Goal: Task Accomplishment & Management: Complete application form

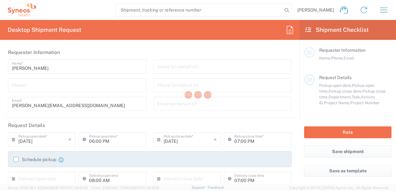
type input "[GEOGRAPHIC_DATA]"
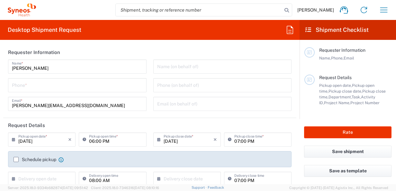
type input "Syneos Health Clinical [GEOGRAPHIC_DATA]"
type input "3110"
click at [386, 8] on icon "button" at bounding box center [383, 9] width 7 height 5
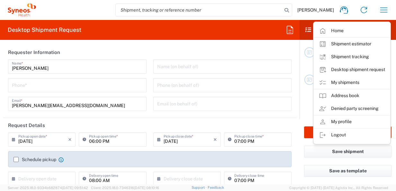
click at [113, 91] on div "Phone *" at bounding box center [77, 85] width 138 height 14
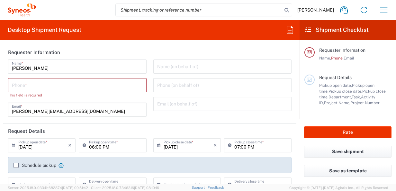
click at [56, 148] on input "[DATE]" at bounding box center [43, 144] width 50 height 11
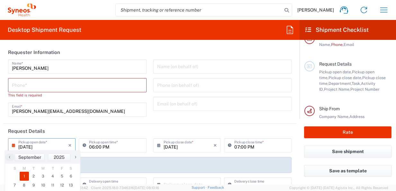
scroll to position [8, 0]
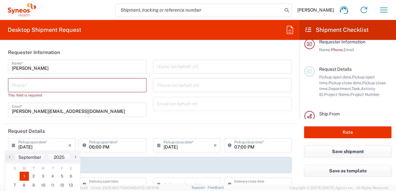
click at [76, 86] on input "tel" at bounding box center [77, 84] width 131 height 11
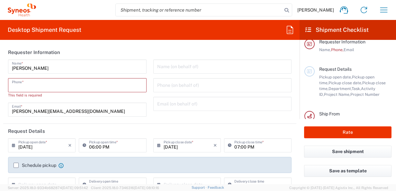
paste input "[PHONE_NUMBER]"
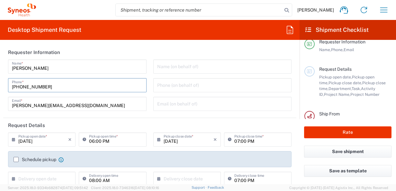
type input "[PHONE_NUMBER]"
click at [112, 141] on input "06:00 PM" at bounding box center [115, 138] width 53 height 11
click at [93, 140] on input "06:00 PM" at bounding box center [115, 138] width 53 height 11
click at [106, 119] on header "Request Details" at bounding box center [149, 125] width 293 height 14
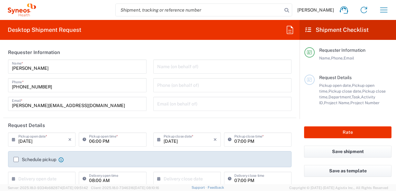
click at [16, 159] on label "Schedule pickup" at bounding box center [34, 159] width 43 height 5
click at [16, 159] on input "Schedule pickup" at bounding box center [16, 159] width 0 height 0
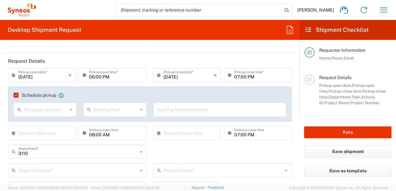
scroll to position [96, 0]
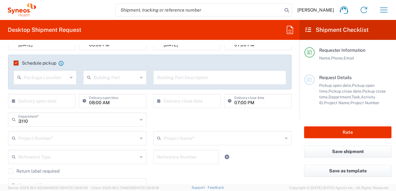
click at [124, 102] on input "08:00 AM" at bounding box center [115, 100] width 53 height 11
click at [93, 103] on input "08:00 AM" at bounding box center [115, 100] width 53 height 11
type input "09:00 AM"
click at [235, 101] on input "07:00 PM" at bounding box center [260, 100] width 53 height 11
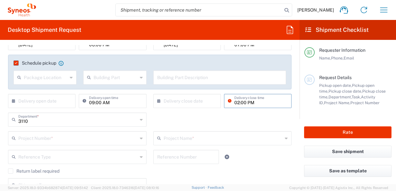
type input "02:00 PM"
click at [17, 60] on label "Schedule pickup" at bounding box center [34, 62] width 43 height 5
click at [15, 63] on input "Schedule pickup" at bounding box center [15, 63] width 0 height 0
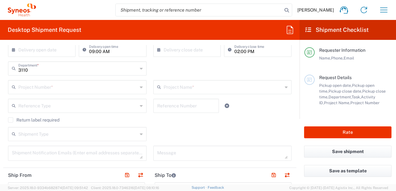
scroll to position [32, 0]
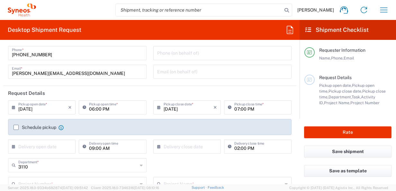
click at [16, 125] on label "Schedule pickup" at bounding box center [34, 127] width 43 height 5
click at [16, 127] on input "Schedule pickup" at bounding box center [16, 127] width 0 height 0
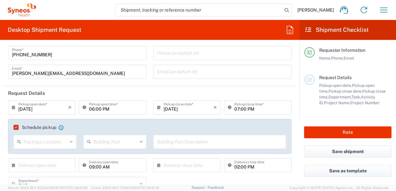
scroll to position [64, 0]
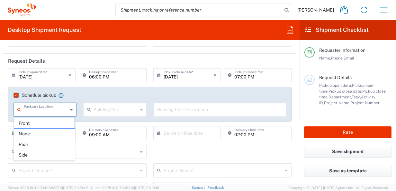
click at [58, 110] on input "text" at bounding box center [46, 108] width 44 height 11
click at [194, 93] on agx-checkbox-control "Schedule pickup When scheduling a pickup please be sure to meet the following c…" at bounding box center [149, 95] width 272 height 6
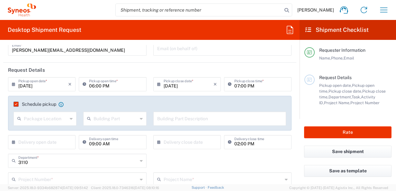
scroll to position [32, 0]
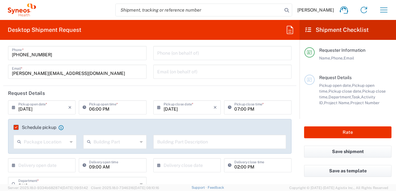
click at [110, 104] on input "06:00 PM" at bounding box center [115, 106] width 53 height 11
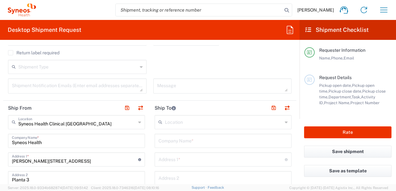
scroll to position [225, 0]
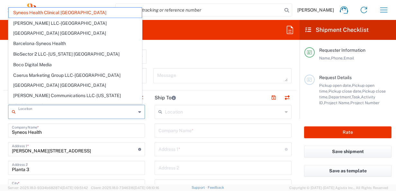
click at [94, 110] on input "text" at bounding box center [77, 111] width 118 height 11
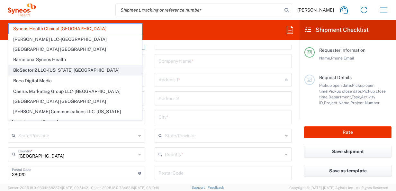
scroll to position [321, 0]
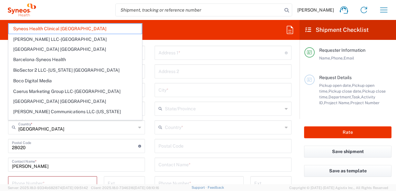
click at [213, 52] on input "text" at bounding box center [221, 52] width 126 height 11
type input "Syneos Health Clinical [GEOGRAPHIC_DATA]"
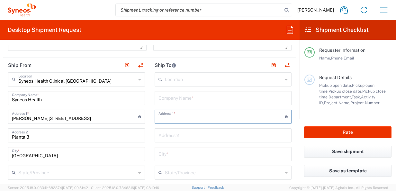
scroll to position [257, 0]
click at [382, 8] on icon "button" at bounding box center [383, 9] width 7 height 5
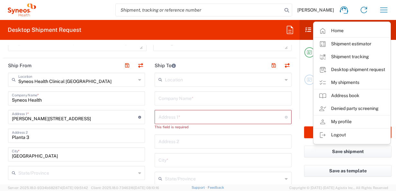
drag, startPoint x: 342, startPoint y: 82, endPoint x: 310, endPoint y: 91, distance: 32.9
click at [342, 82] on link "My shipments" at bounding box center [352, 82] width 76 height 13
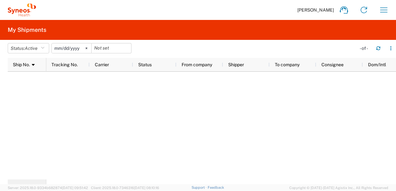
click at [189, 112] on div at bounding box center [221, 126] width 350 height 108
click at [87, 47] on icon at bounding box center [86, 48] width 2 height 2
click at [96, 114] on div at bounding box center [221, 126] width 350 height 108
click at [44, 48] on icon "button" at bounding box center [43, 48] width 4 height 4
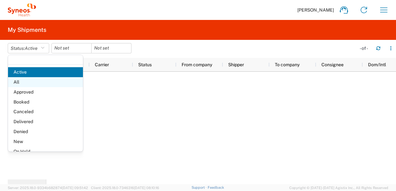
click at [24, 81] on span "All" at bounding box center [45, 82] width 75 height 10
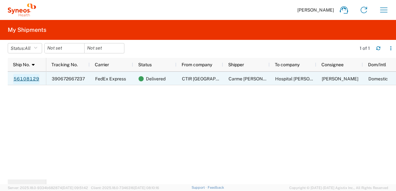
click at [30, 77] on link "56108129" at bounding box center [26, 79] width 26 height 10
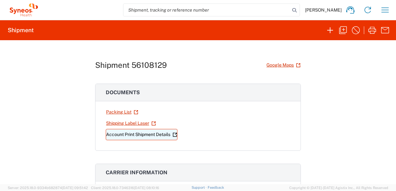
click at [158, 134] on link "Account Print Shipment Details" at bounding box center [142, 134] width 72 height 11
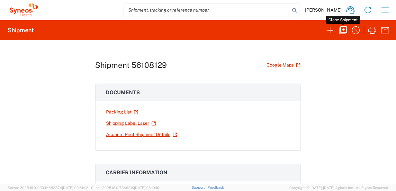
drag, startPoint x: 344, startPoint y: 32, endPoint x: 341, endPoint y: 38, distance: 7.2
click at [344, 32] on icon "button" at bounding box center [343, 30] width 10 height 10
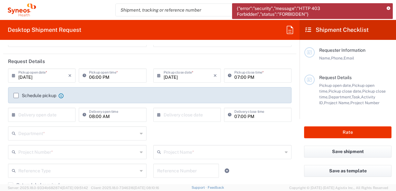
scroll to position [64, 0]
click at [18, 95] on label "Schedule pickup" at bounding box center [34, 95] width 43 height 5
click at [16, 95] on input "Schedule pickup" at bounding box center [16, 95] width 0 height 0
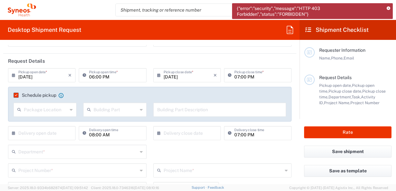
click at [101, 138] on input "08:00 AM" at bounding box center [115, 132] width 53 height 11
click at [93, 134] on input "08:00 AM" at bounding box center [115, 132] width 53 height 11
type input "09:00 AM"
click at [236, 135] on input "07:00 PM" at bounding box center [260, 132] width 53 height 11
type input "02:00 PM"
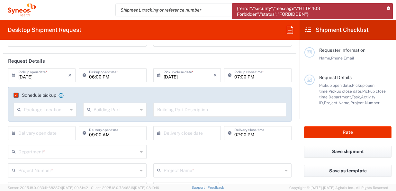
click at [238, 142] on div "02:00 PM Delivery close time" at bounding box center [257, 135] width 71 height 19
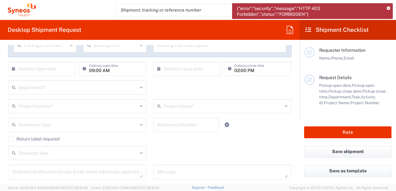
click at [97, 91] on input "text" at bounding box center [77, 86] width 119 height 11
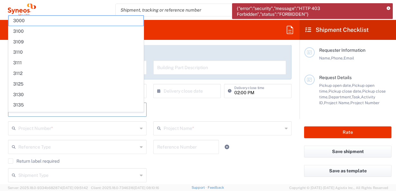
scroll to position [96, 0]
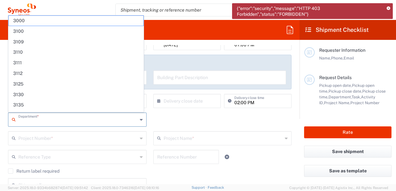
click at [189, 115] on div "Department * 3000 3100 3109 3110 3111 3112 3125 3130 3135 3136 3150 3155 3165 3…" at bounding box center [150, 121] width 290 height 19
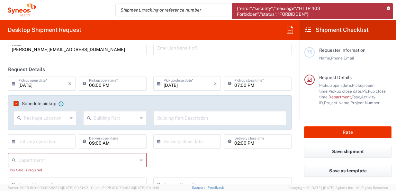
scroll to position [64, 0]
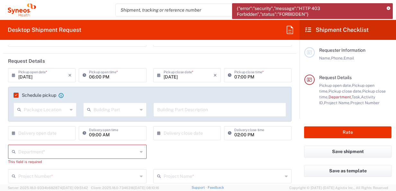
click at [140, 151] on icon at bounding box center [141, 152] width 3 height 10
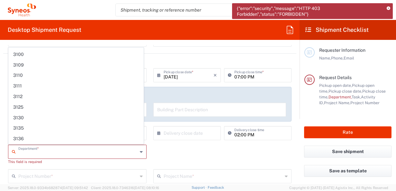
scroll to position [0, 0]
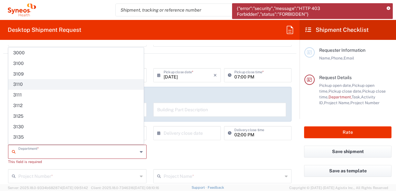
click at [20, 83] on span "3110" at bounding box center [76, 84] width 135 height 10
type input "3110"
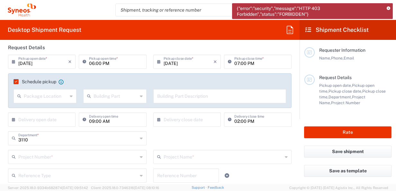
scroll to position [96, 0]
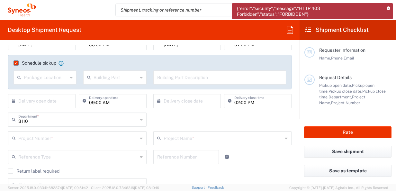
click at [91, 139] on input "text" at bounding box center [77, 137] width 119 height 11
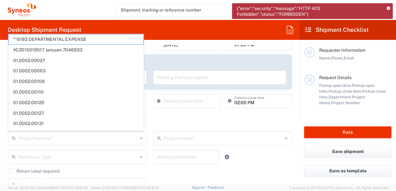
click at [51, 141] on input "text" at bounding box center [77, 137] width 119 height 11
paste input "7065754"
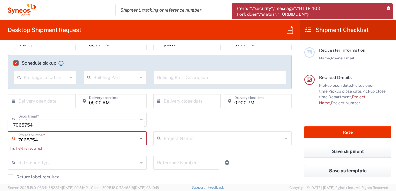
click at [21, 140] on input "7065754" at bounding box center [77, 137] width 119 height 11
click at [20, 139] on input "7065754" at bounding box center [77, 137] width 119 height 11
type input "7065754"
click at [74, 147] on div "This field is required" at bounding box center [77, 148] width 138 height 6
click at [85, 139] on input "text" at bounding box center [77, 137] width 119 height 11
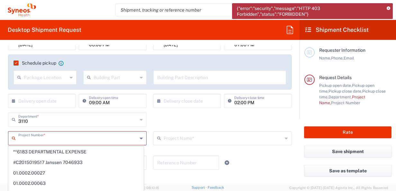
paste input "7065754"
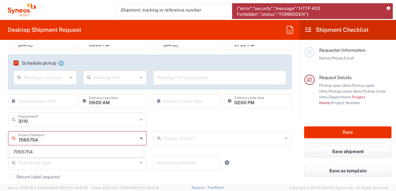
click at [20, 140] on input "7065754" at bounding box center [77, 137] width 119 height 11
click at [25, 150] on span "7065754" at bounding box center [76, 152] width 135 height 10
type input "7065754"
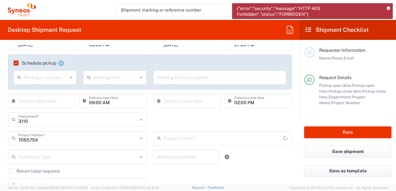
type input "Pfizer 7065754"
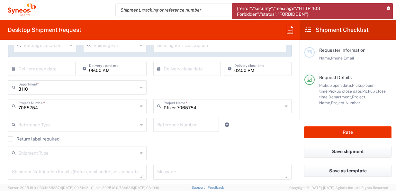
scroll to position [161, 0]
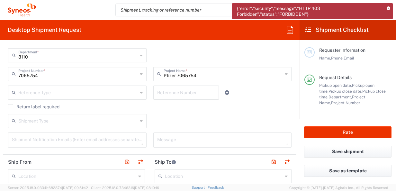
click at [136, 121] on div "Shipment Type" at bounding box center [77, 121] width 138 height 14
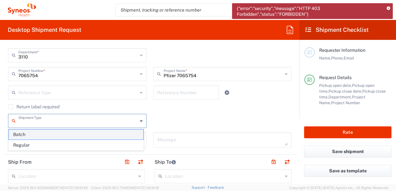
click at [72, 134] on span "Batch" at bounding box center [76, 134] width 135 height 10
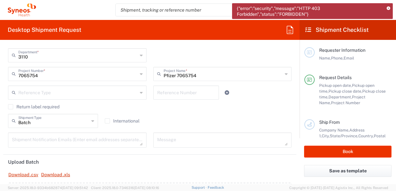
click at [91, 120] on icon at bounding box center [92, 121] width 3 height 10
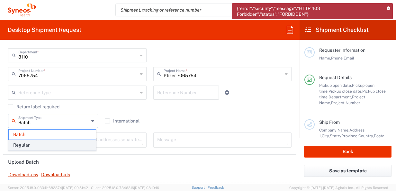
click at [51, 145] on span "Regular" at bounding box center [52, 145] width 87 height 10
type input "Regular"
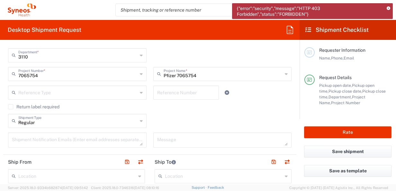
scroll to position [193, 0]
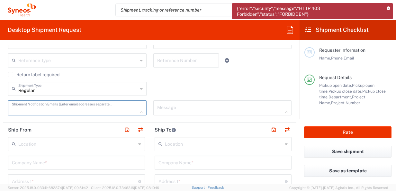
click at [90, 110] on textarea at bounding box center [77, 107] width 131 height 11
click at [49, 109] on textarea at bounding box center [77, 107] width 131 height 11
type textarea "[PERSON_NAME][EMAIL_ADDRESS][DOMAIN_NAME]"
click at [211, 109] on textarea at bounding box center [222, 107] width 131 height 11
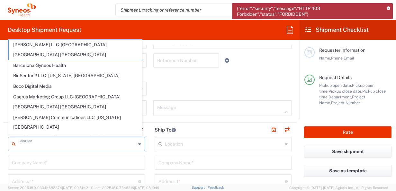
click at [47, 141] on input "text" at bounding box center [77, 143] width 118 height 11
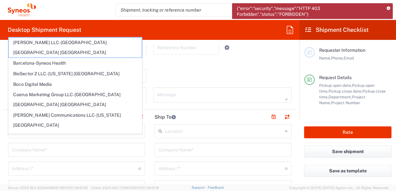
scroll to position [225, 0]
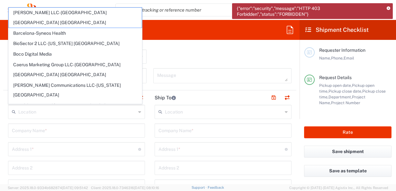
click at [50, 111] on input "text" at bounding box center [77, 111] width 118 height 11
click at [48, 128] on input "text" at bounding box center [76, 129] width 129 height 11
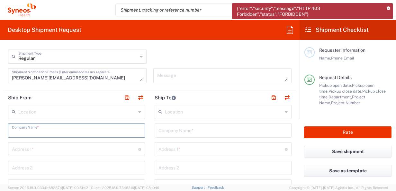
paste input "CTIR [GEOGRAPHIC_DATA]"
type input "CTIR [GEOGRAPHIC_DATA]"
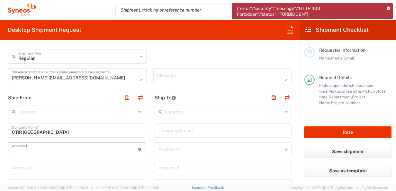
click at [75, 148] on input "text" at bounding box center [75, 148] width 126 height 11
paste input "[STREET_ADDRESS]"
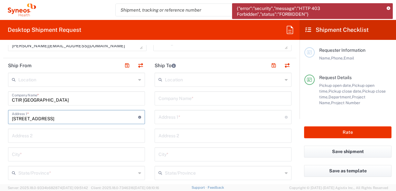
type input "[STREET_ADDRESS]"
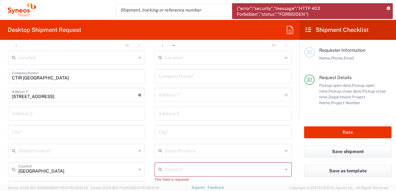
scroll to position [289, 0]
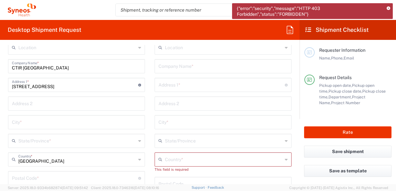
click at [42, 121] on input "text" at bounding box center [76, 121] width 129 height 11
paste input "[GEOGRAPHIC_DATA]"
type input "[GEOGRAPHIC_DATA]"
click at [61, 138] on input "text" at bounding box center [77, 140] width 118 height 11
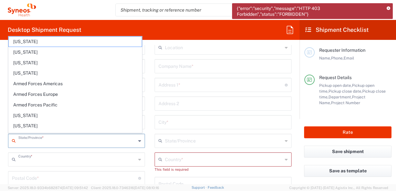
click at [84, 154] on input "text" at bounding box center [77, 158] width 118 height 11
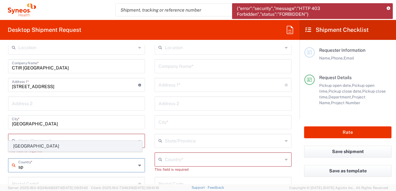
click at [59, 145] on span "[GEOGRAPHIC_DATA]" at bounding box center [75, 146] width 133 height 10
type input "[GEOGRAPHIC_DATA]"
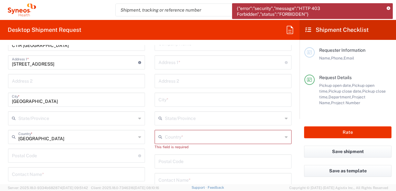
scroll to position [321, 0]
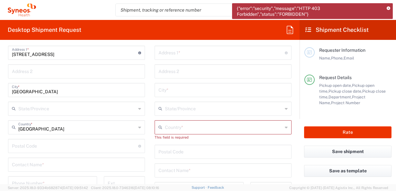
click at [82, 164] on input "text" at bounding box center [76, 163] width 129 height 11
click at [81, 142] on input "undefined" at bounding box center [75, 145] width 126 height 11
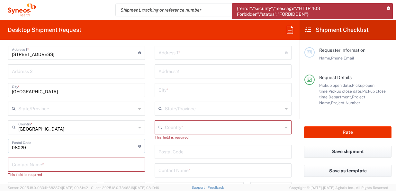
type input "08029"
click at [56, 159] on input "text" at bounding box center [76, 163] width 129 height 11
click at [60, 162] on input "text" at bounding box center [76, 163] width 129 height 11
paste input "rme [PERSON_NAME]"
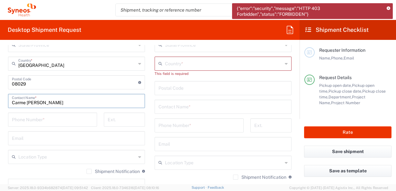
scroll to position [386, 0]
type input "Carme [PERSON_NAME]"
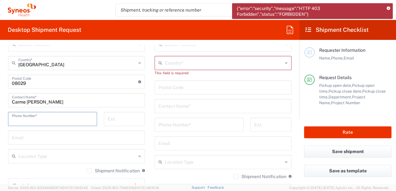
click at [19, 118] on input "tel" at bounding box center [52, 118] width 81 height 11
paste input "03493 600 21 87"
type input "003493 600 21 87"
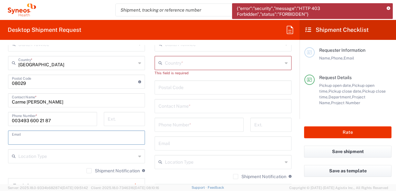
click at [46, 134] on input "text" at bounding box center [76, 136] width 129 height 11
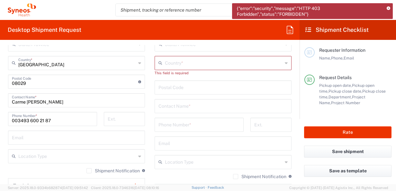
click at [54, 138] on input "text" at bounding box center [76, 136] width 129 height 11
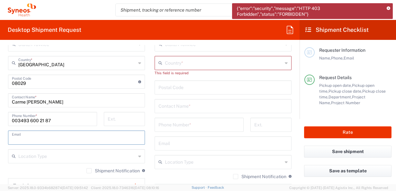
paste input "[PERSON_NAME], [PERSON_NAME] <[EMAIL_ADDRESS][DOMAIN_NAME]>"
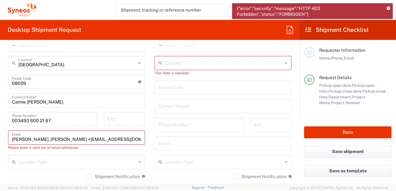
drag, startPoint x: 79, startPoint y: 138, endPoint x: -1, endPoint y: 144, distance: 80.9
click at [0, 144] on html "{"error":"security","message":"HTTP 403 Forbidden","status":"FORBIDDEN"} [PERSO…" at bounding box center [198, 95] width 396 height 191
drag, startPoint x: 57, startPoint y: 138, endPoint x: 78, endPoint y: 138, distance: 21.2
click at [60, 138] on input "[EMAIL_ADDRESS][DOMAIN_NAME]>" at bounding box center [76, 136] width 129 height 11
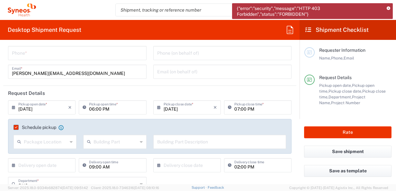
scroll to position [0, 0]
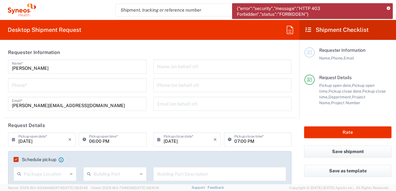
type input "[EMAIL_ADDRESS][DOMAIN_NAME]"
click at [60, 141] on input "[DATE]" at bounding box center [43, 138] width 50 height 11
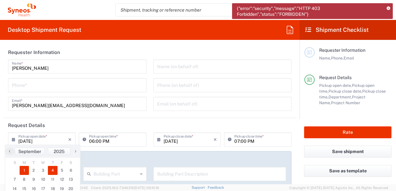
click at [52, 172] on span "4" at bounding box center [53, 170] width 10 height 9
type input "[DATE]"
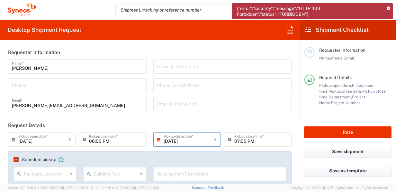
click at [210, 140] on input "[DATE]" at bounding box center [189, 138] width 50 height 11
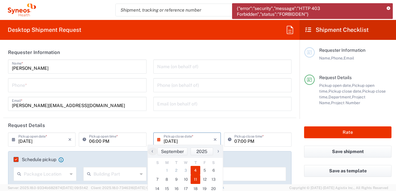
click at [192, 182] on span "11" at bounding box center [196, 179] width 10 height 9
type input "[DATE]"
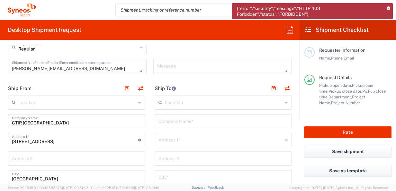
scroll to position [225, 0]
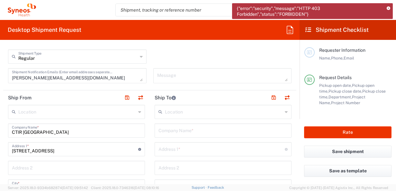
click at [172, 109] on input "text" at bounding box center [224, 111] width 118 height 11
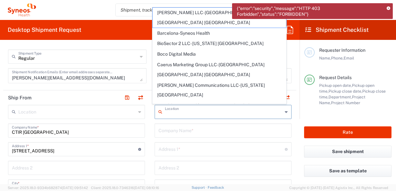
paste input "[PERSON_NAME] i Reynals"
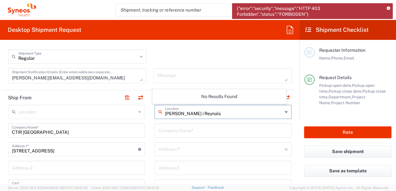
click at [165, 114] on input "[PERSON_NAME] i Reynals" at bounding box center [224, 111] width 118 height 11
type input "Hospital [PERSON_NAME] i Reynals"
click at [193, 131] on input "text" at bounding box center [222, 129] width 129 height 11
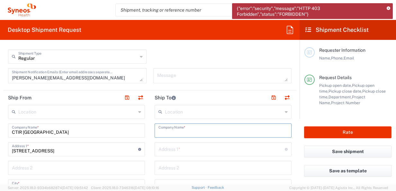
click at [193, 131] on input "text" at bounding box center [222, 129] width 129 height 11
paste input "[PERSON_NAME] i Reynals"
click at [155, 131] on div "[PERSON_NAME] i Reynals Company Name *" at bounding box center [223, 130] width 137 height 14
click at [158, 132] on input "[PERSON_NAME] i Reynals" at bounding box center [222, 129] width 129 height 11
type input "Hospital [PERSON_NAME] i Reynals"
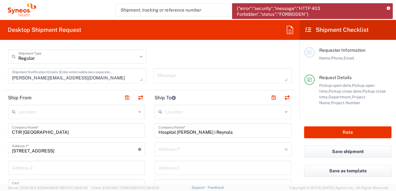
click at [229, 147] on input "text" at bounding box center [221, 148] width 126 height 11
paste input "vinguda de la Gran [STREET_ADDRESS]"
type input "[STREET_ADDRESS]"
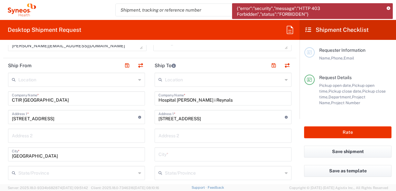
scroll to position [289, 0]
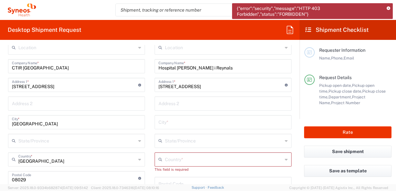
click at [182, 121] on input "text" at bounding box center [222, 121] width 129 height 11
paste input "'[GEOGRAPHIC_DATA]"
click at [158, 123] on input "'[GEOGRAPHIC_DATA]" at bounding box center [222, 121] width 129 height 11
type input "[GEOGRAPHIC_DATA]"
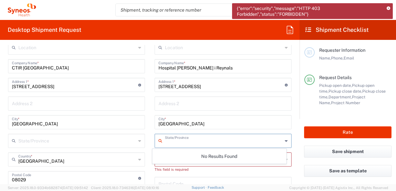
click at [246, 139] on input "text" at bounding box center [224, 140] width 118 height 11
type input "[GEOGRAPHIC_DATA]"
click at [150, 128] on main "Location [PERSON_NAME] LLC-[GEOGRAPHIC_DATA] [GEOGRAPHIC_DATA] [GEOGRAPHIC_DATA…" at bounding box center [223, 178] width 147 height 276
click at [202, 143] on input "text" at bounding box center [224, 140] width 118 height 11
click at [168, 167] on div "This field is required" at bounding box center [223, 169] width 137 height 6
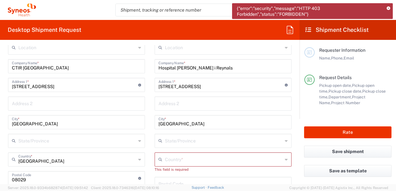
click at [144, 162] on main "Location [PERSON_NAME] LLC-[GEOGRAPHIC_DATA] [GEOGRAPHIC_DATA] [GEOGRAPHIC_DATA…" at bounding box center [76, 165] width 147 height 251
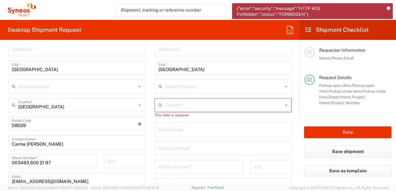
scroll to position [340, 0]
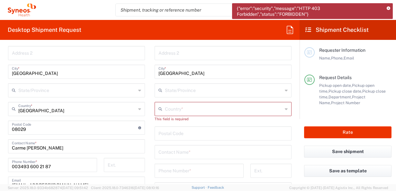
click at [194, 133] on input "undefined" at bounding box center [222, 132] width 129 height 11
type input "08908"
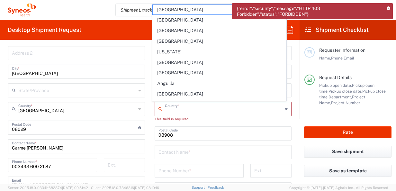
click at [191, 108] on input "text" at bounding box center [224, 108] width 118 height 11
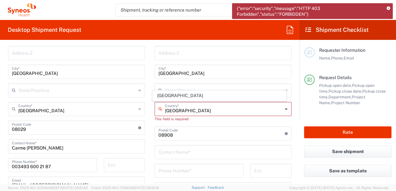
type input "[GEOGRAPHIC_DATA]"
click at [209, 117] on div "This field is required" at bounding box center [223, 119] width 137 height 6
click at [205, 110] on input "text" at bounding box center [224, 108] width 118 height 11
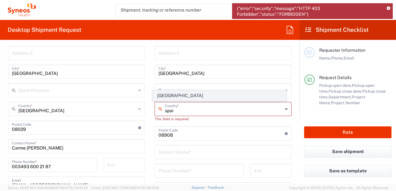
click at [189, 99] on span "[GEOGRAPHIC_DATA]" at bounding box center [219, 96] width 133 height 10
type input "[GEOGRAPHIC_DATA]"
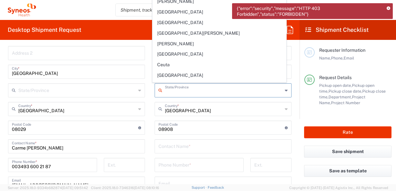
drag, startPoint x: 188, startPoint y: 89, endPoint x: 198, endPoint y: 90, distance: 10.4
click at [189, 89] on input "text" at bounding box center [224, 89] width 118 height 11
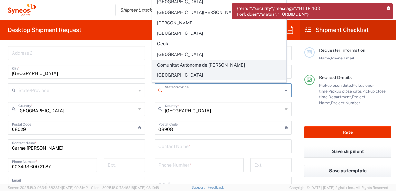
scroll to position [0, 0]
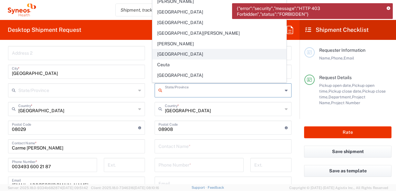
click at [173, 53] on span "[GEOGRAPHIC_DATA]" at bounding box center [219, 54] width 133 height 10
type input "[GEOGRAPHIC_DATA]"
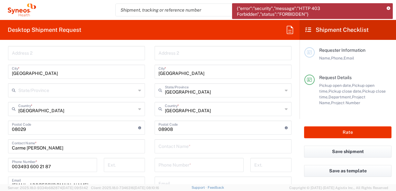
click at [220, 148] on input "text" at bounding box center [222, 145] width 129 height 11
click at [212, 146] on input "text" at bounding box center [222, 145] width 129 height 11
paste input "arc [PERSON_NAME]"
click at [158, 148] on input "arc [PERSON_NAME]" at bounding box center [222, 145] width 129 height 11
type input "[PERSON_NAME]"
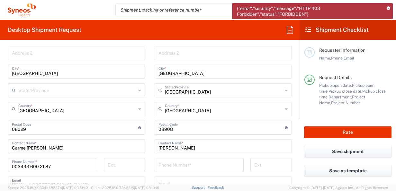
click at [201, 166] on input "tel" at bounding box center [198, 164] width 81 height 11
paste input "034 677 34 54 50"
click at [158, 165] on input "034 677 34 54 50" at bounding box center [198, 164] width 81 height 11
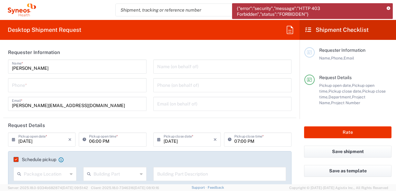
type input "0034 677 34 54 50"
click at [56, 87] on input "tel" at bounding box center [77, 84] width 131 height 11
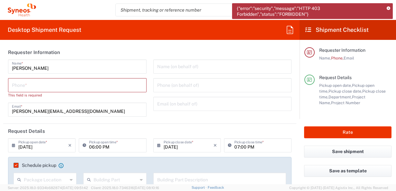
click at [29, 87] on input "tel" at bounding box center [77, 84] width 131 height 11
paste input "[PHONE_NUMBER]"
drag, startPoint x: 77, startPoint y: 88, endPoint x: 64, endPoint y: 89, distance: 12.9
click at [77, 88] on input "[PHONE_NUMBER]" at bounding box center [77, 84] width 131 height 11
click at [15, 85] on input "[PHONE_NUMBER]" at bounding box center [77, 84] width 131 height 11
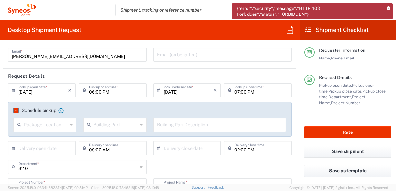
scroll to position [32, 0]
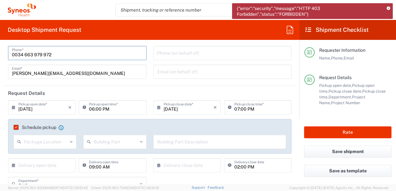
type input "0034 663 979 972"
click at [31, 106] on input "[DATE]" at bounding box center [43, 106] width 50 height 11
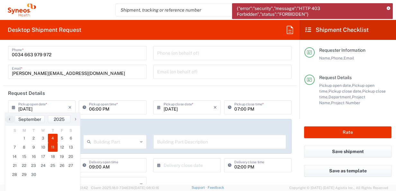
click at [52, 139] on span "4" at bounding box center [53, 138] width 10 height 9
type input "[DATE]"
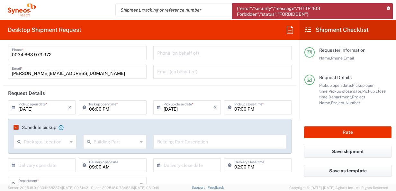
click at [60, 105] on input "[DATE]" at bounding box center [43, 106] width 50 height 11
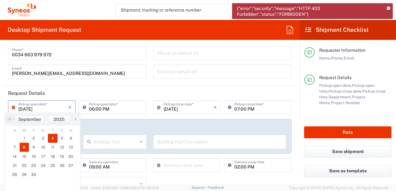
click at [22, 148] on span "8" at bounding box center [25, 147] width 10 height 9
type input "[DATE]"
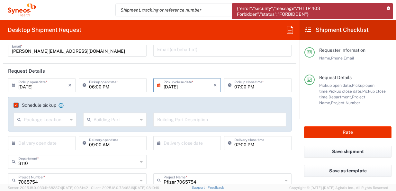
scroll to position [64, 0]
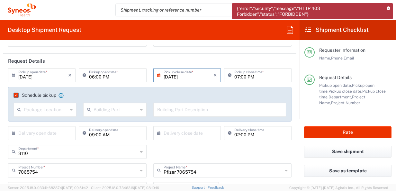
click at [64, 111] on input "text" at bounding box center [46, 108] width 44 height 11
click at [121, 111] on input "text" at bounding box center [116, 108] width 44 height 11
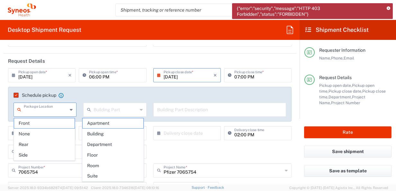
click at [51, 109] on input "text" at bounding box center [46, 108] width 44 height 11
click at [94, 109] on input "text" at bounding box center [116, 108] width 44 height 11
click at [163, 111] on input "text" at bounding box center [219, 108] width 125 height 11
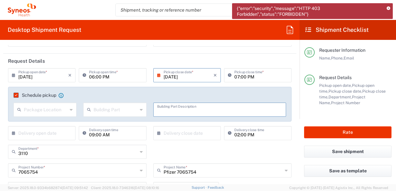
click at [16, 96] on label "Schedule pickup" at bounding box center [34, 95] width 43 height 5
click at [15, 95] on input "Schedule pickup" at bounding box center [15, 95] width 0 height 0
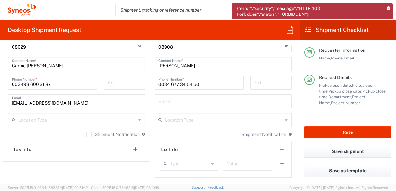
scroll to position [418, 0]
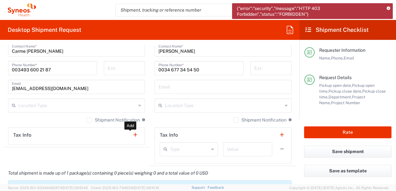
drag, startPoint x: 129, startPoint y: 135, endPoint x: 109, endPoint y: 135, distance: 20.6
click at [131, 135] on button "button" at bounding box center [135, 134] width 9 height 9
click at [109, 135] on header "Tax Info" at bounding box center [76, 135] width 136 height 14
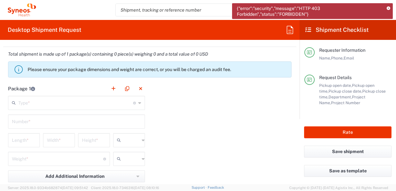
scroll to position [546, 0]
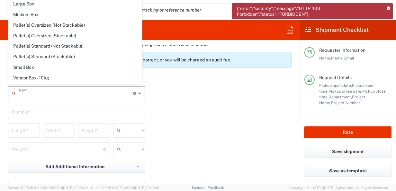
click at [98, 95] on input "text" at bounding box center [75, 92] width 115 height 11
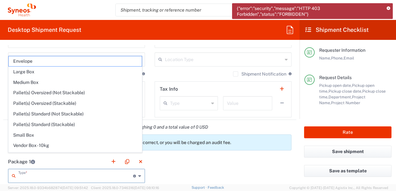
scroll to position [450, 0]
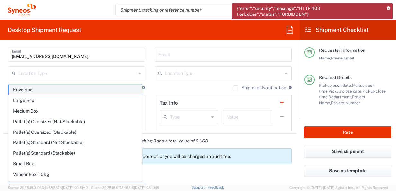
click at [41, 91] on span "Envelope" at bounding box center [75, 90] width 133 height 10
type input "Envelope"
type input "1"
type input "9.5"
type input "12.5"
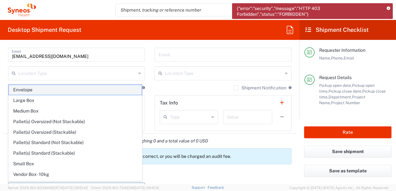
type input "0.25"
type input "in"
type input "0.45"
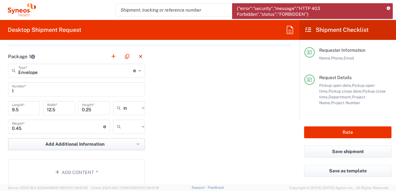
scroll to position [578, 0]
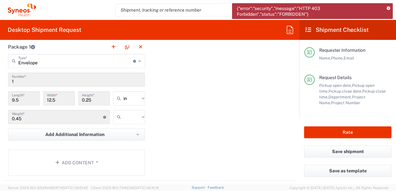
click at [183, 110] on div "Package 1 Envelope Type * Material used to package goods Envelope Large Box Med…" at bounding box center [149, 110] width 293 height 141
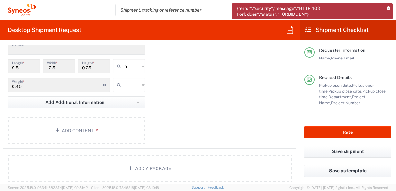
scroll to position [643, 0]
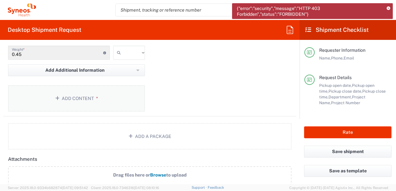
click at [74, 96] on button "Add Content *" at bounding box center [76, 98] width 137 height 26
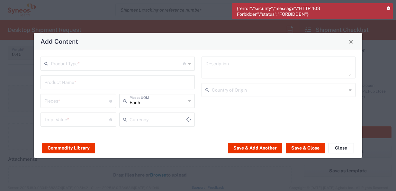
type input "US Dollar"
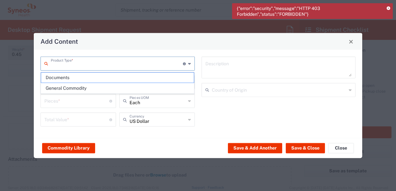
click at [158, 65] on input "text" at bounding box center [117, 63] width 132 height 11
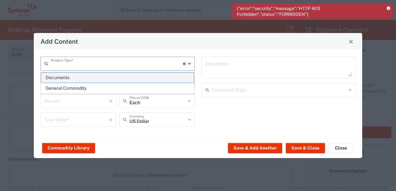
click at [94, 79] on span "Documents" at bounding box center [117, 78] width 153 height 10
type input "Documents"
type input "1"
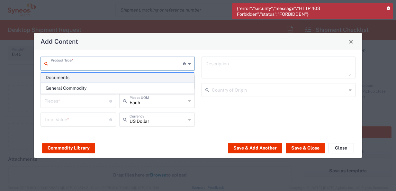
type textarea "Documents"
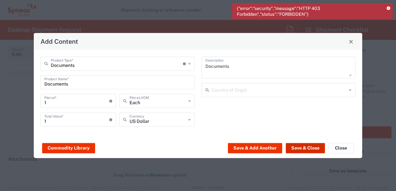
click at [308, 147] on button "Save & Close" at bounding box center [305, 148] width 39 height 10
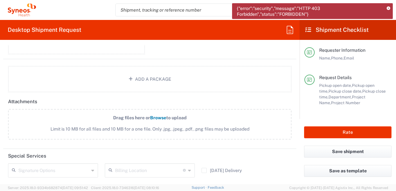
scroll to position [735, 0]
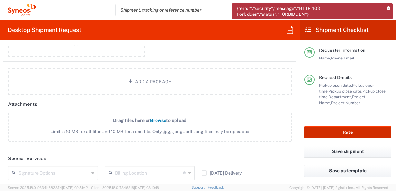
click at [323, 129] on button "Rate" at bounding box center [347, 132] width 87 height 12
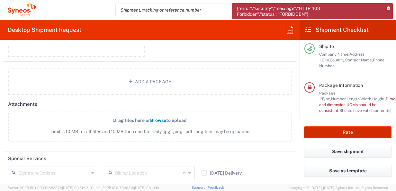
scroll to position [128, 0]
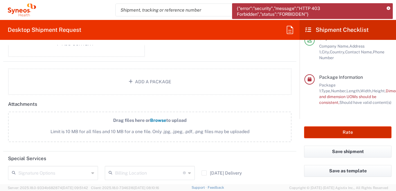
type input "7065754"
click at [304, 126] on button "Rate" at bounding box center [347, 132] width 87 height 12
click at [326, 151] on button "Save shipment" at bounding box center [347, 152] width 87 height 12
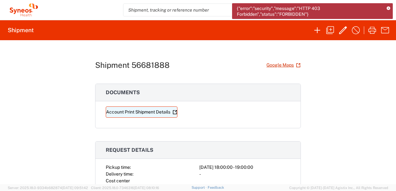
click at [155, 113] on link "Account Print Shipment Details" at bounding box center [142, 111] width 72 height 11
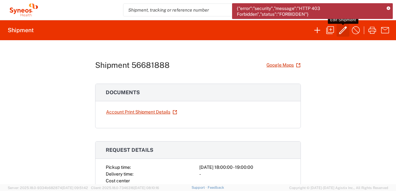
click at [343, 28] on icon "button" at bounding box center [343, 30] width 10 height 10
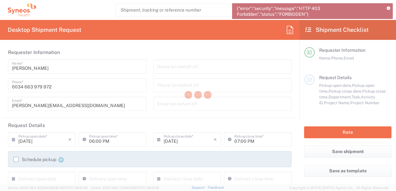
type input "7065754"
type input "[GEOGRAPHIC_DATA]"
type input "Envelope"
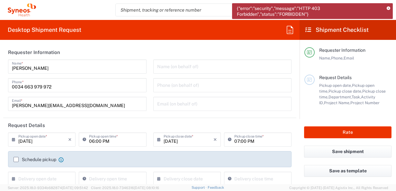
type input "Pfizer 7065754"
type input "3110"
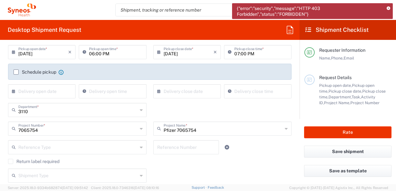
scroll to position [96, 0]
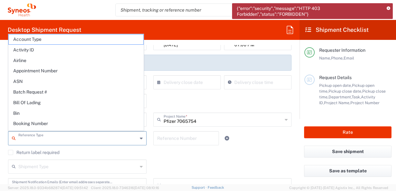
click at [104, 138] on input "text" at bounding box center [77, 137] width 119 height 11
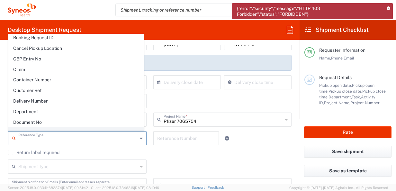
scroll to position [129, 0]
click at [215, 97] on div "3110 Department * 3110 3000 3100 3109 3111 3112 3125 3130 3135 3136 3150 3155 3…" at bounding box center [150, 103] width 290 height 19
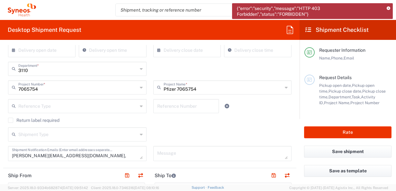
click at [131, 138] on input "text" at bounding box center [77, 133] width 119 height 11
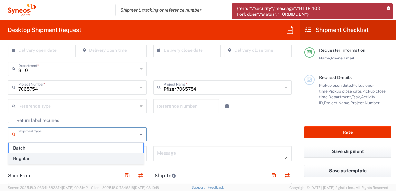
click at [79, 154] on span "Regular" at bounding box center [76, 159] width 135 height 10
type input "Regular"
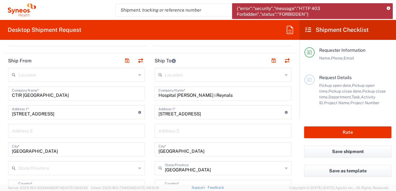
scroll to position [257, 0]
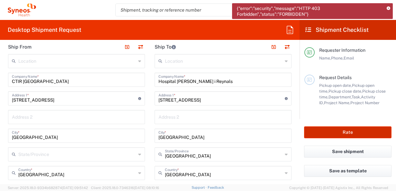
click at [354, 136] on button "Rate" at bounding box center [347, 132] width 87 height 12
click at [344, 133] on button "Rate" at bounding box center [347, 132] width 87 height 12
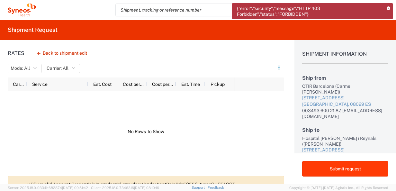
click at [348, 169] on button "Submit request" at bounding box center [345, 168] width 86 height 15
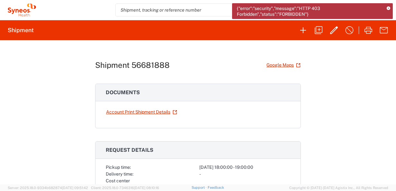
click at [167, 65] on div "Shipment 56681888 Google Maps" at bounding box center [198, 64] width 206 height 11
drag, startPoint x: 168, startPoint y: 64, endPoint x: 93, endPoint y: 65, distance: 74.6
click at [95, 65] on div "Shipment 56681888 Google Maps" at bounding box center [198, 64] width 206 height 11
copy h1 "Shipment 56681888"
